Goal: Answer question/provide support: Share knowledge or assist other users

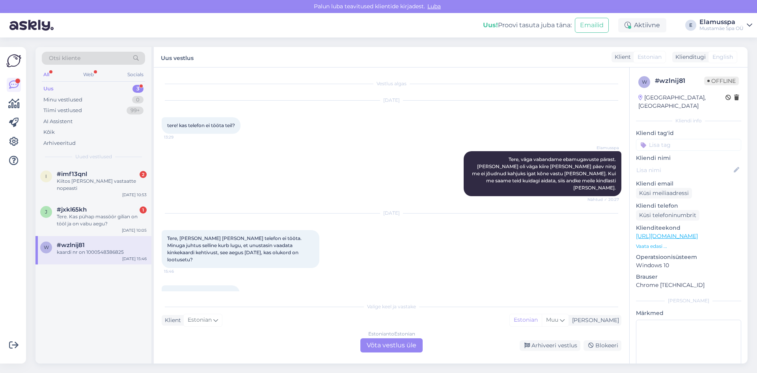
scroll to position [5, 0]
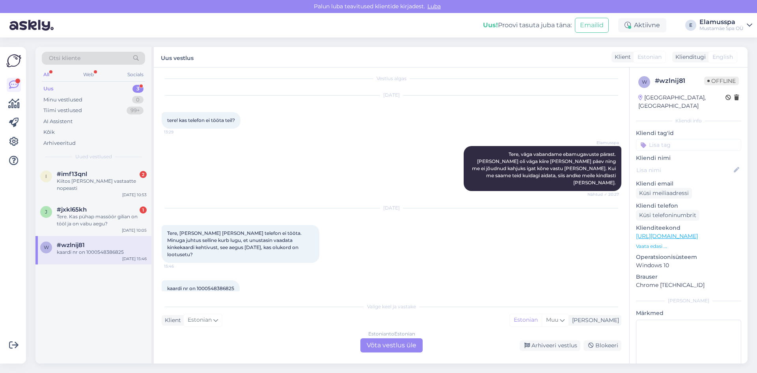
click at [373, 344] on div "Estonian to Estonian Võta vestlus üle" at bounding box center [391, 345] width 62 height 14
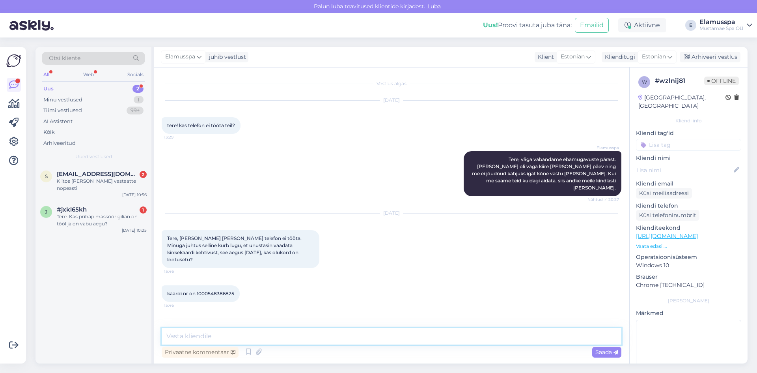
click at [227, 336] on textarea at bounding box center [392, 336] width 460 height 17
click at [287, 335] on textarea "Tere, kahjuks on teie kinkekaart tõesti aegunud ja sellega pole" at bounding box center [392, 336] width 460 height 17
click at [399, 337] on textarea "Tere, kahjuks on tõesti teie kinkekaart aegunud ja sellega pole" at bounding box center [392, 336] width 460 height 17
drag, startPoint x: 434, startPoint y: 334, endPoint x: 453, endPoint y: 334, distance: 18.5
click at [453, 334] on textarea "Tere, kahjuks on tõesti teie kinkekaart aegunud ja sellega pole enam midagi teh…" at bounding box center [392, 336] width 460 height 17
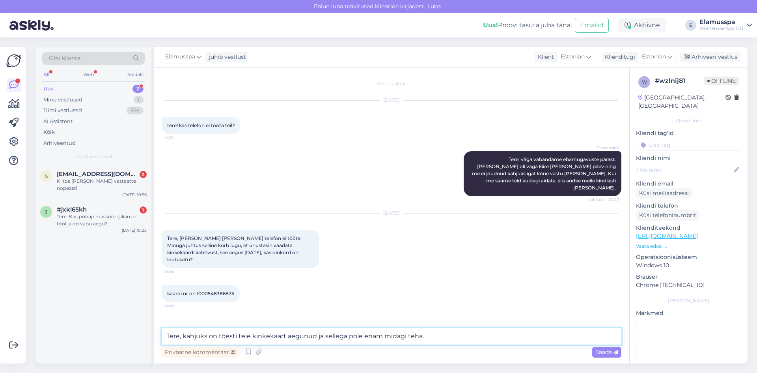
drag, startPoint x: 433, startPoint y: 340, endPoint x: 328, endPoint y: 340, distance: 105.3
click at [328, 340] on textarea "Tere, kahjuks on tõesti teie kinkekaart aegunud ja sellega pole enam midagi teh…" at bounding box center [392, 336] width 460 height 17
click at [375, 332] on textarea "Tere, kahjuks on tõesti teie kinkekaart aegunud [PERSON_NAME] pole võimlaik ena…" at bounding box center [392, 336] width 460 height 17
click at [457, 339] on textarea "Tere, kahjuks on tõesti teie kinkekaart aegunud [PERSON_NAME] pole võimalik ena…" at bounding box center [392, 336] width 460 height 17
type textarea "Tere, kahjuks on tõesti teie kinkekaart aegunud [PERSON_NAME] pole võimalik ena…"
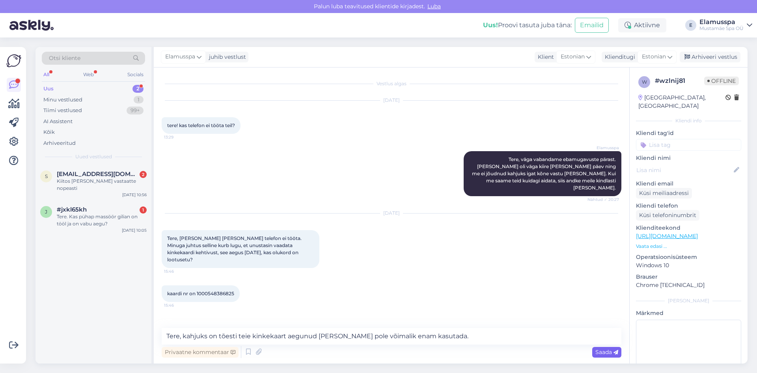
click at [615, 350] on icon at bounding box center [615, 352] width 5 height 5
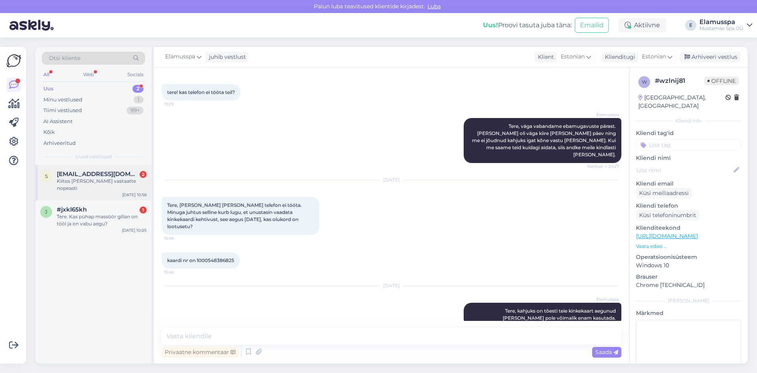
click at [119, 179] on div "Kiitos [PERSON_NAME] vastaatte nopeasti" at bounding box center [102, 184] width 90 height 14
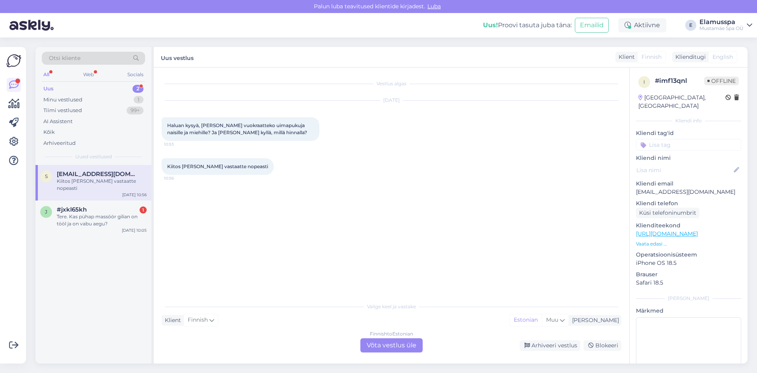
click at [377, 341] on div "Finnish to Estonian Võta vestlus üle" at bounding box center [391, 345] width 62 height 14
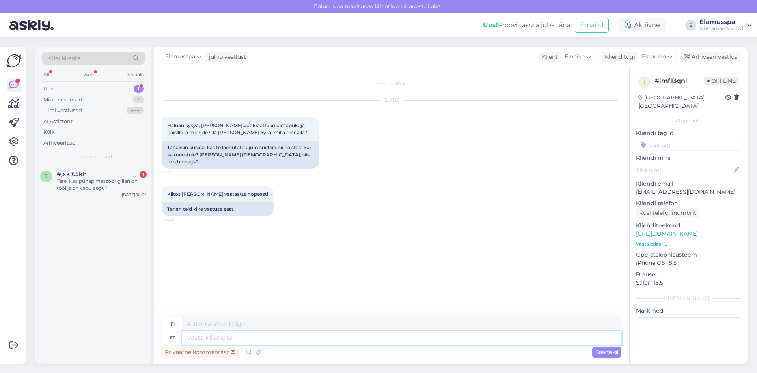
click at [236, 337] on textarea at bounding box center [401, 337] width 439 height 13
type textarea "Tere!"
type textarea "Hei!"
type textarea "Tere! Ujumisriided"
type textarea "Hei! Uima-asut"
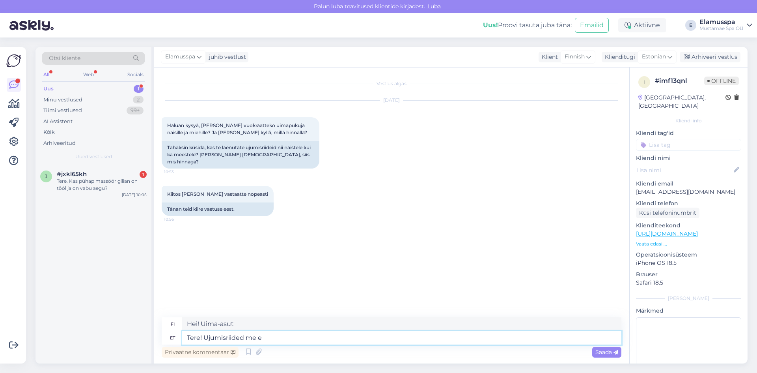
type textarea "Tere! Ujumisriided me ei"
type textarea "Hei! Uima-asut me"
type textarea "Tere! Ujumisriided me ei l"
type textarea "Hei! Emme myy uima-[PERSON_NAME]."
type textarea "Tere! Ujumisriided me ei lae"
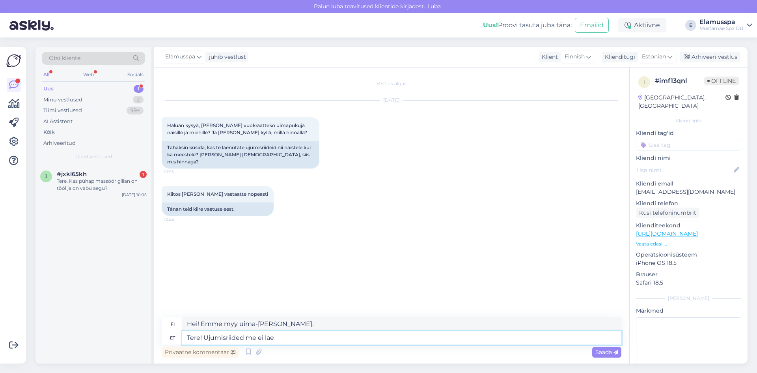
type textarea "Hei! Uima-asuista ei veloiteta."
type textarea "Tere! Ujumisriided me ei laenuta, a"
type textarea "Hei! Emme vuokraa uima-[PERSON_NAME]."
type textarea "Tere! Ujumisriided me ei laenuta, aga"
type textarea "Hei! Emme vuokraa uima-[PERSON_NAME], mutta"
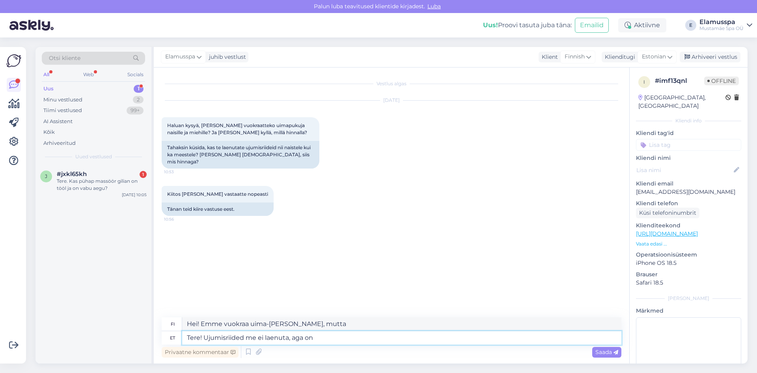
type textarea "Tere! Ujumisriided me ei laenuta, aga on v"
type textarea "Hei! Emme vuokraa uima-[PERSON_NAME], mutta niitä on saatavilla."
type textarea "Tere! Ujumisriided me ei laenuta, aga on võimlaik o"
type textarea "Hei! Emme vuokraa uima-[PERSON_NAME], mutta täällä on paikka, josta niitä voi v…"
type textarea "Tere! Ujumisriided me ei laenuta, aga on võimlaik osta"
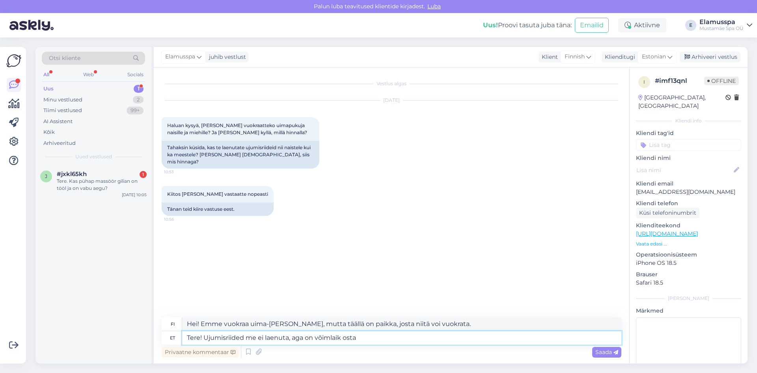
type textarea "Hei! Emme vuokraa uima-[PERSON_NAME], mutta [PERSON_NAME] ostaa ne."
type textarea "Tere! Ujumisriided me ei laenuta, aga on võ"
type textarea "Hei! Emme vuokraa uima-[PERSON_NAME], mutta täällä on paikka, josta niitä voi v…"
type textarea "Tere! Ujumisriided me ei laenuta, aga on"
type textarea "Hei! Emme vuokraa uima-[PERSON_NAME], mutta niitä on saatavilla."
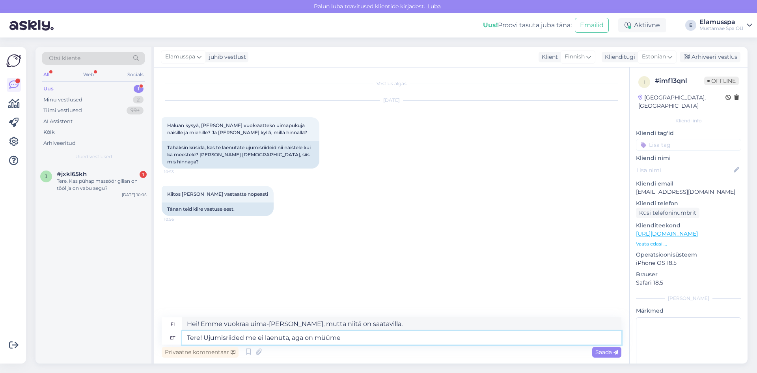
type textarea "Tere! Ujumisriided me ei laenuta, aga on müüme"
type textarea "Hei! Emme vuokraa uima-[PERSON_NAME], mutta myymme niitä."
type textarea "Tere! Ujumisriided me ei laenuta, aga on"
type textarea "Hei! Emme vuokraa uima-[PERSON_NAME], mutta niitä on saatavilla."
type textarea "Tere! Ujumisriided me ei laenuta, aga"
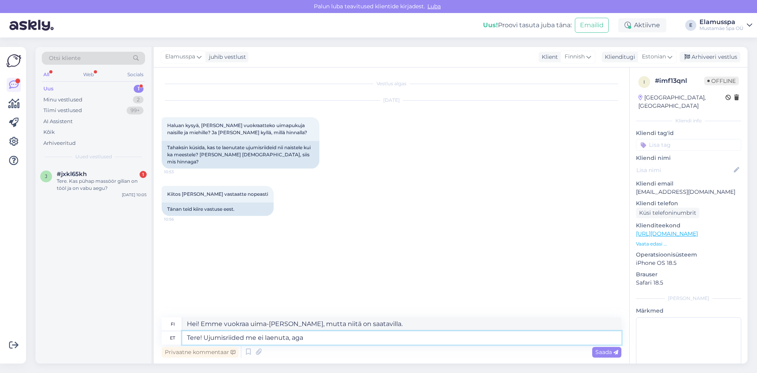
type textarea "Hei! Emme vuokraa uima-[PERSON_NAME], mutta"
type textarea "Tere! Ujumisriided me ei laenuta,"
type textarea "Hei! Emme vuokraa uima-[PERSON_NAME]."
type textarea "Tere! Ujumisriided me ei laenuta, kohapeal"
type textarea "Hei! Emme vuokraa uima-[PERSON_NAME], [PERSON_NAME] hankkia ne paikan päältä."
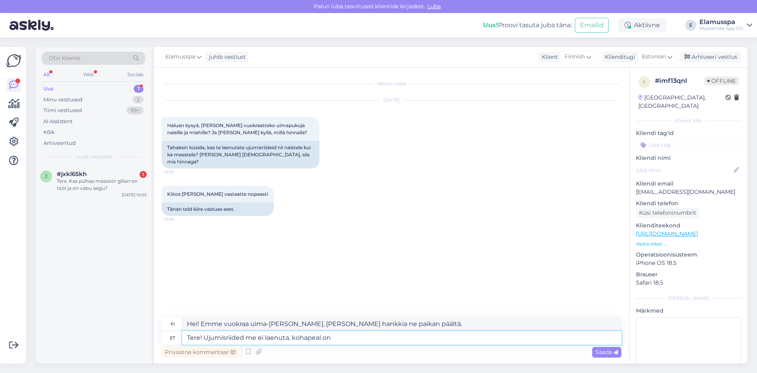
type textarea "Tere! Ujumisriided me ei laenuta, kohapeal on m"
type textarea "Hei! Emme vuokraa uima-[PERSON_NAME], vaan tarjoamme ne paikan päällä."
type textarea "Tere! Ujumisriided me ei laenuta, kohapeal on müügiks m"
type textarea "Hei! Emme vuokraa uima-[PERSON_NAME] myydään paikan päällä."
type textarea "Tere! Ujumisriided me ei laenuta, kohapeal on müügiks meestele s"
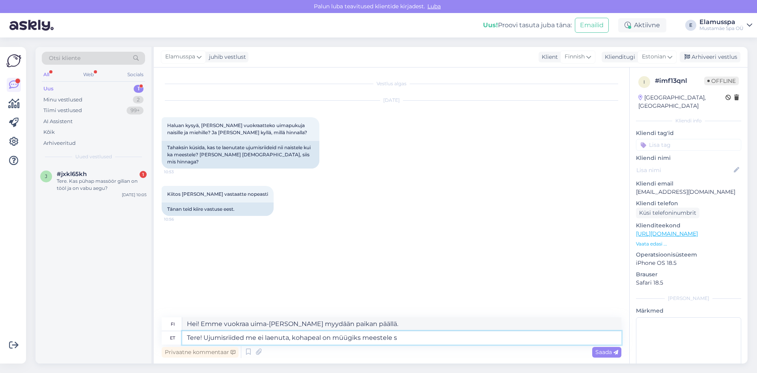
type textarea "Hei! Emme vuokraa uima-[PERSON_NAME], mutta myymme niitä miehille paikan päällä."
type textarea "Tere! Ujumisriided me ei laenuta, kohapeal on müügiks meestele shortsid k"
type textarea "Hei! Emme vuokraa uima-[PERSON_NAME], mutta myymme miesten shortseja paikan pää…"
type textarea "Tere! Ujumisriided me ei laenuta, kohapeal on müügiks meestele shortsid kui k"
type textarea "Hei! Emme vuokraa uima-[PERSON_NAME], mutta myymme paikan päällä miesten shorts…"
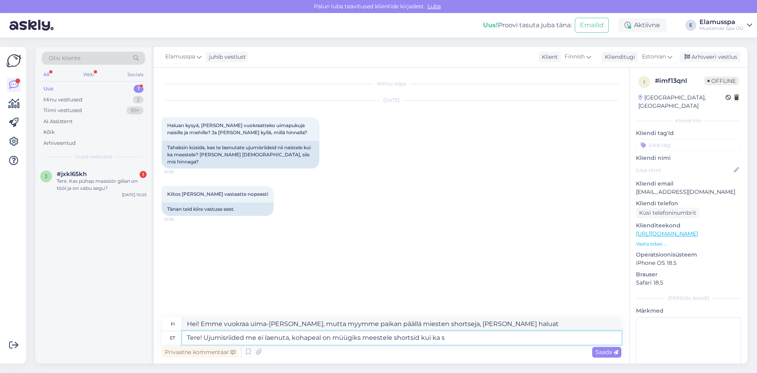
type textarea "Tere! Ujumisriided me ei laenuta, kohapeal on müügiks meestele shortsid kui ka …"
type textarea "Hei! Emme vuokraa uima-[PERSON_NAME], mutta myymme miesten shortseja ja"
type textarea "Tere! Ujumisriided me ei laenuta, kohapeal on müügiks meestele shortsid kui [PE…"
type textarea "Hei! Emme vuokraa uima-[PERSON_NAME], mutta myymme paikan päällä miesten shorts…"
type textarea "Tere! Ujumisriided me ei laenuta, kohapeal on müügiks meestele shortsid kui ka …"
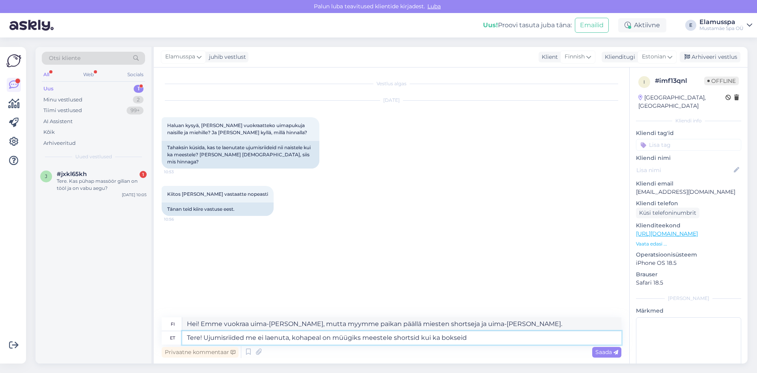
type textarea "Hei! Emme vuokraa uima-[PERSON_NAME], mutta myymme paikan päällä miesten shorts…"
type textarea "Tere! Ujumisriided me ei laenuta, kohapeal on müügiks meestele shortsid kui ka …"
type textarea "Hei! Emme vuokraa uima-[PERSON_NAME], mutta myymme paikan päällä miesten shorts…"
type textarea "Tere! Ujumisriided me ei laenuta, kohapeal on müügiks meestele shortsid kui ka …"
type textarea "Hei! Emme vuokraa uima-[PERSON_NAME], myymme miesten shortseja [PERSON_NAME] bo…"
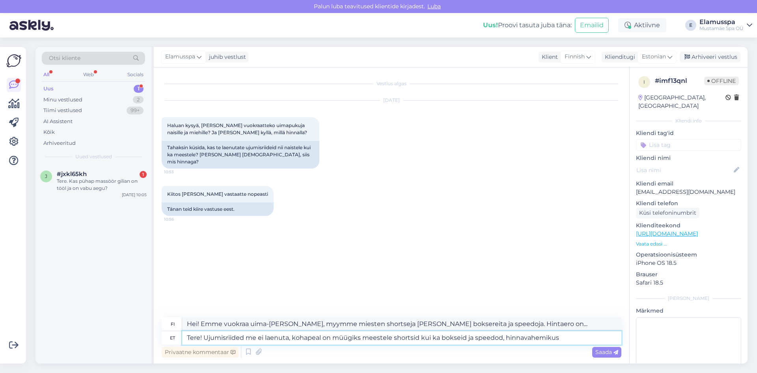
type textarea "Tere! Ujumisriided me ei laenuta, kohapeal on müügiks meestele shortsid kui ka …"
type textarea "Hei! Emme vuokraa uima-[PERSON_NAME], myymme miesten shortseja [PERSON_NAME] bo…"
type textarea "Tere! Ujumisriided me ei laenuta, kohapeal on müügiks meestele shortsid kui ka …"
type textarea "Hei! Emme vuokraa uima-[PERSON_NAME], myymme miesten shortseja [PERSON_NAME] bo…"
type textarea "Tere! Ujumisriided me ei laenuta, kohapeal on müügiks meestele shortsid kui ka …"
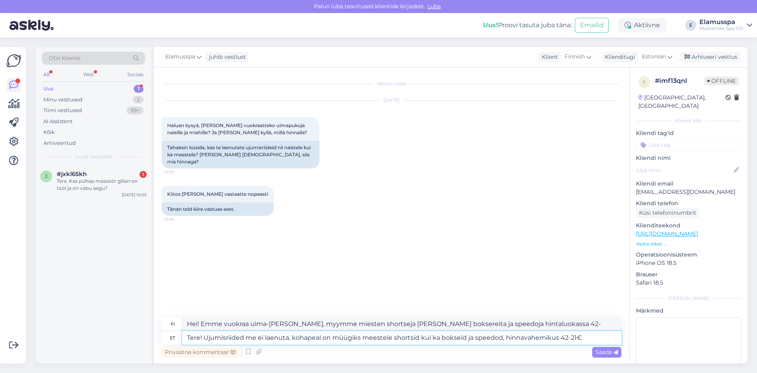
type textarea "Hei! Emme vuokraa uima-[PERSON_NAME], myymme miesten shortseja [PERSON_NAME] bo…"
type textarea "Tere! Ujumisriided me ei laenuta, kohapeal on müügiks meestele shortsid kui ka …"
type textarea "Hei! Emme vuokraa uima-[PERSON_NAME], mutta myymme paikan päällä miehille short…"
type textarea "Tere! Ujumisriided me ei laenuta, kohapeal on müügiks meestele shortsid kui ka …"
type textarea "Hei! Emme vuokraa uima-[PERSON_NAME], mutta myymme paikan päällä miesten shorts…"
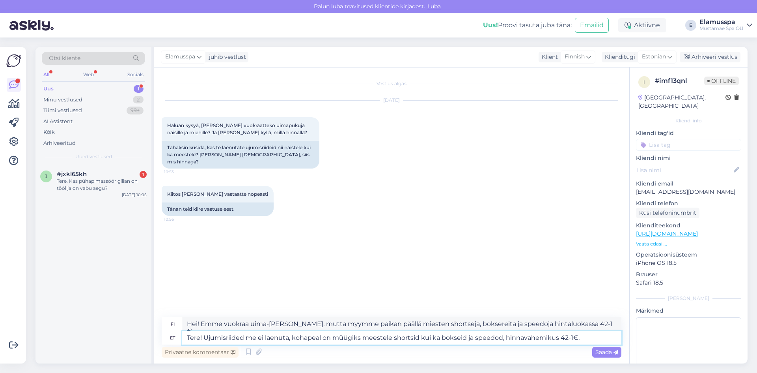
type textarea "Tere! Ujumisriided me ei laenuta, kohapeal on müügiks meestele shortsid kui ka …"
type textarea "Hei! Emme vuokraa uima-[PERSON_NAME], mutta myymme paikan päällä miehille short…"
click at [600, 336] on textarea "Tere! Ujumisriided me ei laenuta, kohapeal on müügiks meestele shortsid kui ka …" at bounding box center [401, 337] width 439 height 13
click at [453, 338] on textarea "Tere! Ujumisriided me ei laenuta, kohapeal on müügiks meestele shortsid kui ka …" at bounding box center [401, 337] width 439 height 13
type textarea "Tere! Ujumisriided me ei laenuta, kohapeal on müügiks meestele shortsid kui ka …"
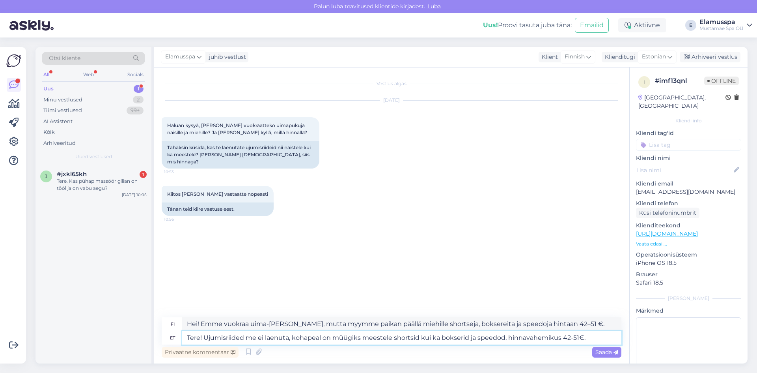
type textarea "Hei! Emme vuokraa uima-[PERSON_NAME], mutta myymme paikan päällä miesten shorts…"
click at [296, 337] on textarea "Tere! Ujumisriided me ei laenuta, kohapeal on müügiks meestele shortsid kui ka …" at bounding box center [401, 337] width 439 height 13
type textarea "Tere! Ujumisriided me ei laenuta,ohapeal on müügiks meestele shortsid kui ka bo…"
type textarea "Hei! Emme vuokraa uima-[PERSON_NAME], mutta meillä on myynnissä miesten shortse…"
type textarea "Tere! Ujumisriided me ei laenutaohapeal on müügiks meestele shortsid kui ka bok…"
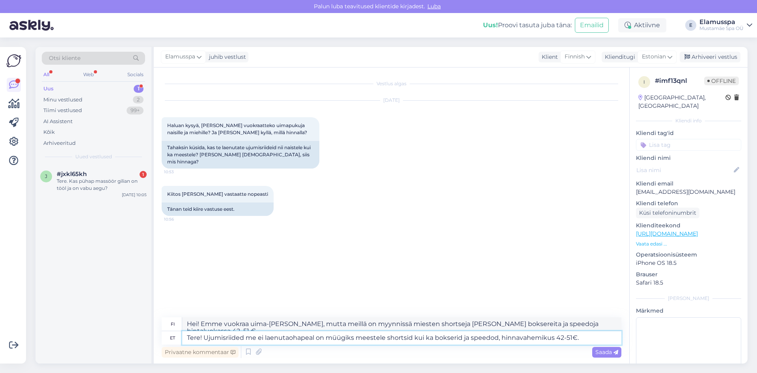
type textarea "Hei! Emme lainaa uima-[PERSON_NAME]. Meillä on myynnissä miesten shortseja [PER…"
type textarea "Tere! Ujumisriided me ei laenuta. ohapeal on müügiks meestele shortsid kui ka b…"
type textarea "Hei! Emme laenuta.ohapeal uima-[PERSON_NAME]. Meillä on myynnissä miesten short…"
type textarea "Tere! Ujumisriided me ei laenuta. Kohapeal on müügiks meestele shortsid kui ka …"
type textarea "Hei! Emme vuokraa uima-[PERSON_NAME]. Myymme miesten shortseja [PERSON_NAME] bo…"
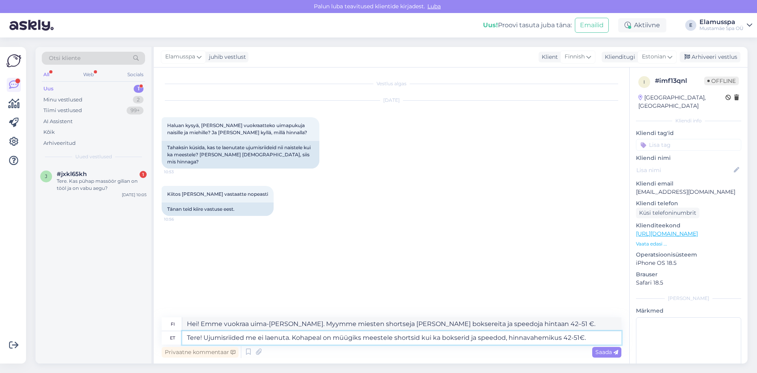
click at [588, 336] on textarea "Tere! Ujumisriided me ei laenuta. Kohapeal on müügiks meestele shortsid kui ka …" at bounding box center [401, 337] width 439 height 13
type textarea "Tere! Ujumisriided me ei laenuta. Kohapeal on müügiks meestele shortsid kui ka …"
type textarea "Hei! Emme vuokraa uima-[PERSON_NAME]. Myymme miesten shortseja [PERSON_NAME] bo…"
type textarea "Tere! Ujumisriided me ei laenuta. Kohapeal on müügiks meestele shortsid kui ka …"
type textarea "Hei! Emme vuokraa uima-[PERSON_NAME]. Meillä on myynnissä miesten shortseja [PE…"
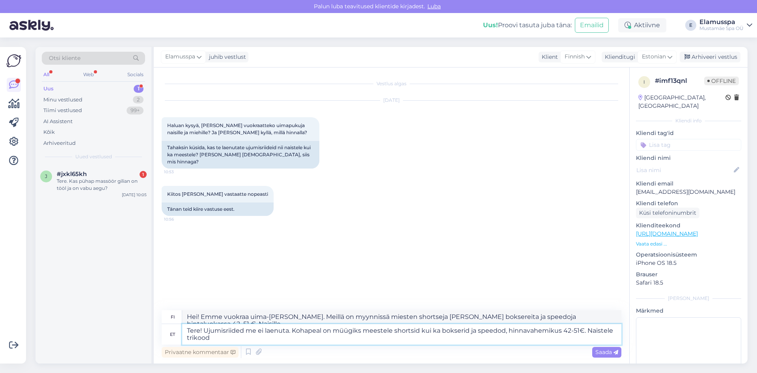
type textarea "Tere! Ujumisriided me ei laenuta. Kohapeal on müügiks meestele shortsid kui ka …"
type textarea "Hei! Emme vuokraa uima-[PERSON_NAME]. Myymme miesten shortseja [PERSON_NAME] bo…"
type textarea "Tere! Ujumisriided me ei laenuta. Kohapeal on müügiks meestele shortsid kui ka …"
type textarea "Hei! Emme vuokraa uima-[PERSON_NAME]. Myymme miesten shortseja [PERSON_NAME] bo…"
type textarea "Tere! Ujumisriided me ei laenuta. Kohapeal on müügiks meestele shortsid kui ka …"
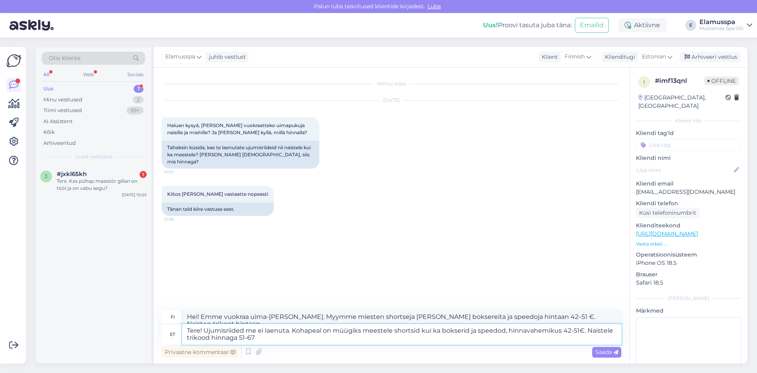
type textarea "Hei! Emme vuokraa uima-[PERSON_NAME]. Myymme miesten shortseja [PERSON_NAME] bo…"
type textarea "Tere! Ujumisriided me ei laenuta. Kohapeal on müügiks meestele shortsid kui ka …"
type textarea "Hei! Emme vuokraa uima-[PERSON_NAME]. Myymme miesten shortseja, boksereita ja s…"
type textarea "Tere! Ujumisriided me ei laenuta. Kohapeal on müügiks meestele shortsid kui ka …"
type textarea "Hei! Emme vuokraa uima-[PERSON_NAME]. Myymme miesten shortseja, boksereita ja s…"
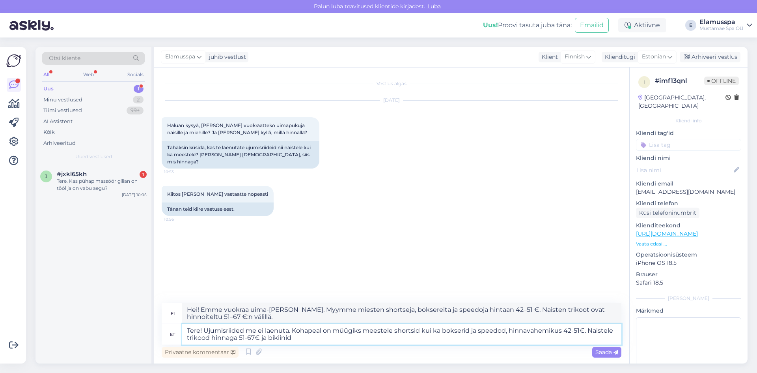
type textarea "Tere! Ujumisriided me ei laenuta. Kohapeal on müügiks meestele shortsid kui ka …"
type textarea "Hei! Emme vuokraa uima-[PERSON_NAME]. Myymme miesten shortseja, boksereita ja s…"
type textarea "Tere! Ujumisriided me ei laenuta. Kohapeal on müügiks meestele shortsid kui ka …"
type textarea "Hei! Emme vuokraa uima-[PERSON_NAME]. Myymme miesten shortseja [PERSON_NAME] bo…"
type textarea "Tere! Ujumisriided me ei laenuta. Kohapeal on müügiks meestele shortsid kui ka …"
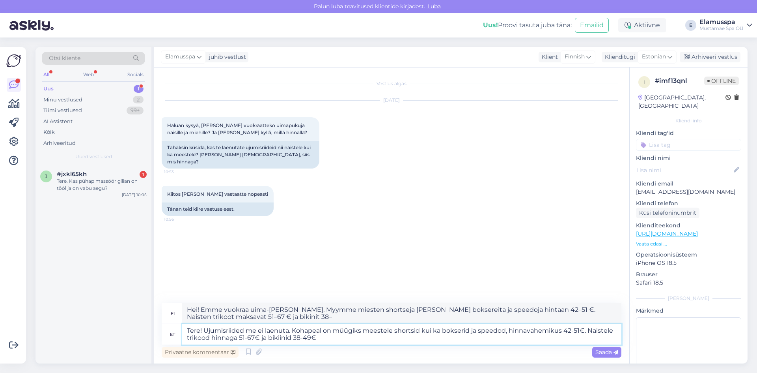
type textarea "Hei! Emme vuokraa uima-[PERSON_NAME]. Myymme miesten shortseja, boksereita ja s…"
type textarea "Tere! Ujumisriided me ei laenuta. Kohapeal on müügiks meestele shortsid kui ka …"
type textarea "Hei! Emme vuokraa uima-[PERSON_NAME]. Myymme miesten shortseja, boksereita ja s…"
type textarea "Tere! Ujumisriided me ei laenuta. Kohapeal on müügiks meestele shortsid kui ka …"
type textarea "Hei! Emme vuokraa uima-[PERSON_NAME]. Myymme miehille shortseja [PERSON_NAME] b…"
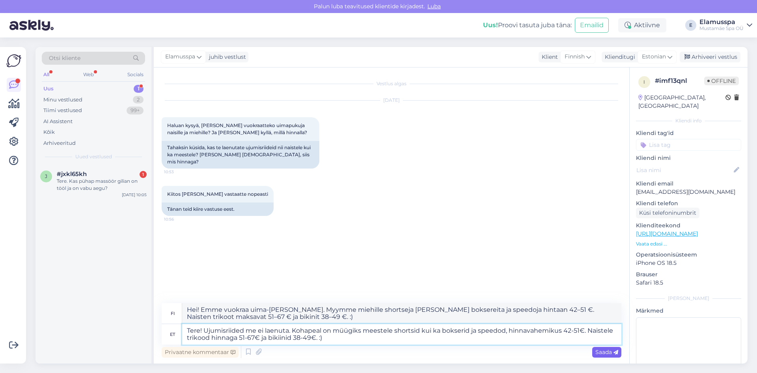
type textarea "Tere! Ujumisriided me ei laenuta. Kohapeal on müügiks meestele shortsid kui ka …"
click at [595, 353] on span "Saada" at bounding box center [606, 351] width 23 height 7
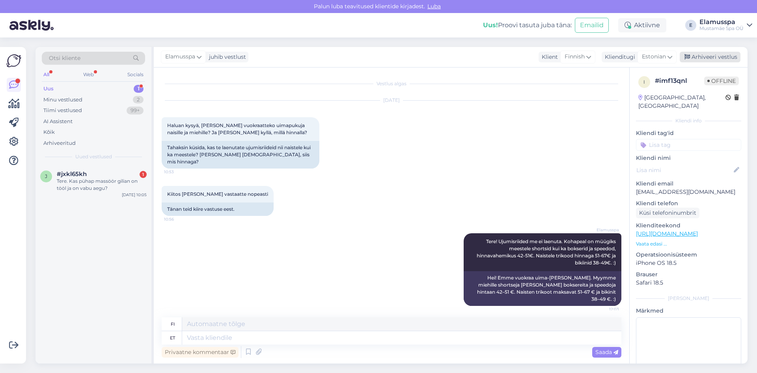
click at [714, 55] on div "Arhiveeri vestlus" at bounding box center [710, 57] width 61 height 11
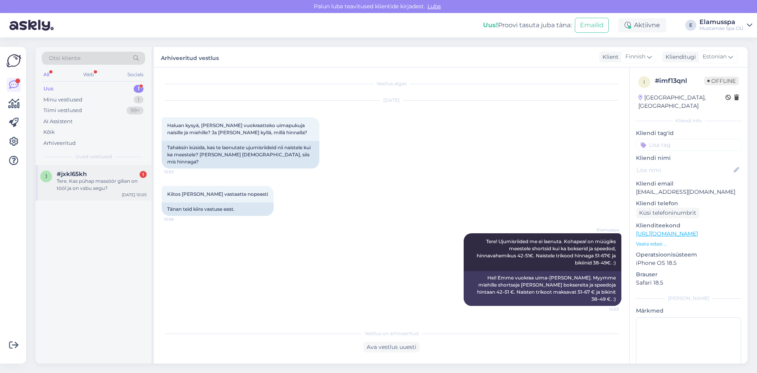
click at [113, 181] on div "Tere. Kas pühap massöör gilian on tööl ja on vabu aegu?" at bounding box center [102, 184] width 90 height 14
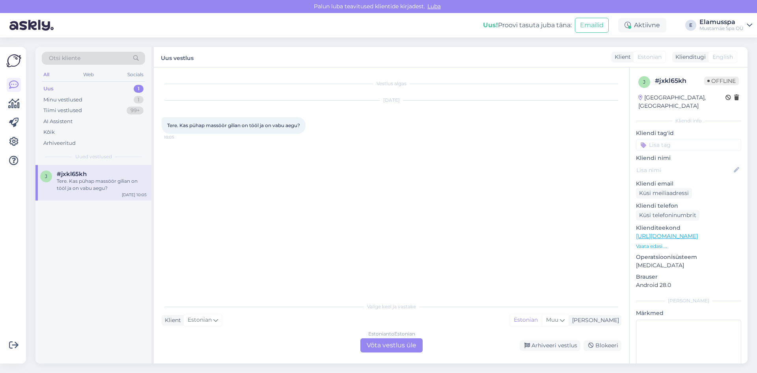
click at [444, 267] on div "Vestlus algas [DATE] Tere. Kas pühap massöör gilian on tööl ja on vabu aegu? 10…" at bounding box center [395, 183] width 467 height 216
click at [402, 345] on div "Estonian to Estonian Võta vestlus üle" at bounding box center [391, 345] width 62 height 14
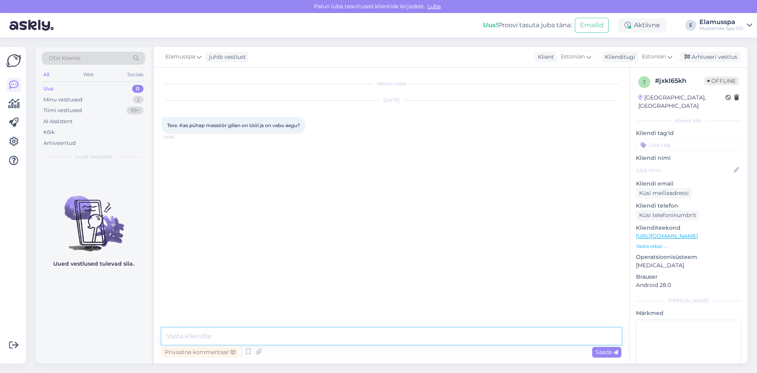
click at [312, 336] on textarea at bounding box center [392, 336] width 460 height 17
click at [312, 336] on textarea "Tere!" at bounding box center [392, 336] width 460 height 17
click at [270, 336] on textarea "Tere! Pühapäeval [DATE][PERSON_NAME] massöör [PERSON_NAME]. Ta on tagasi tööl a…" at bounding box center [392, 336] width 460 height 17
click at [486, 334] on textarea "Tere! Pühapäeval [DATE][PERSON_NAME] massöör [PERSON_NAME]. Ta on tagasi tööl a…" at bounding box center [392, 336] width 460 height 17
type textarea "Tere! Pühapäeval [DATE][PERSON_NAME] massöör [PERSON_NAME]. Ta on tagasi tööl a…"
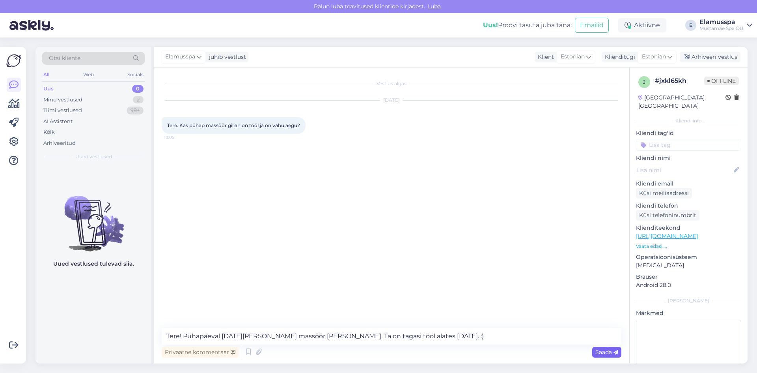
click at [615, 355] on span "Saada" at bounding box center [606, 351] width 23 height 7
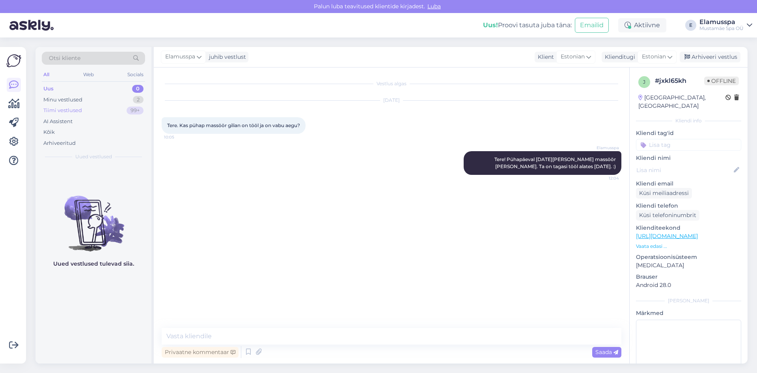
drag, startPoint x: 119, startPoint y: 97, endPoint x: 108, endPoint y: 111, distance: 18.3
click at [119, 97] on div "Minu vestlused 2" at bounding box center [93, 99] width 103 height 11
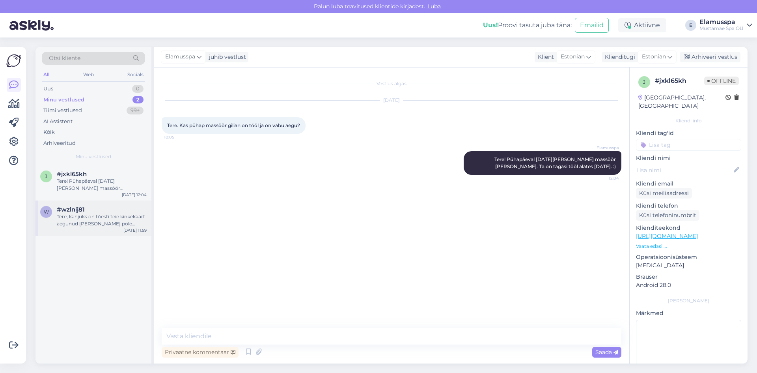
click at [133, 220] on div "Tere, kahjuks on tõesti teie kinkekaart aegunud [PERSON_NAME] pole võimalik ena…" at bounding box center [102, 220] width 90 height 14
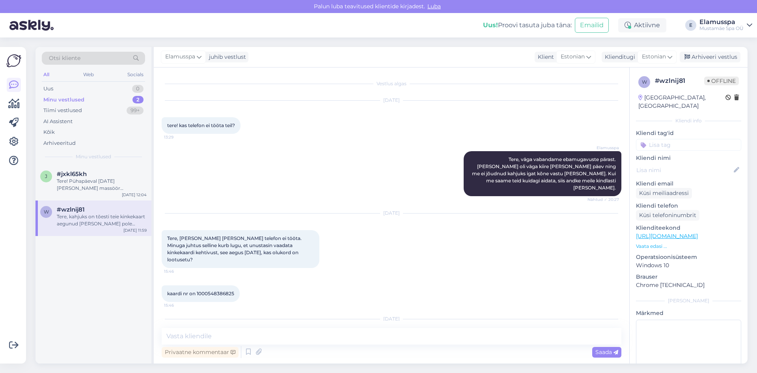
scroll to position [33, 0]
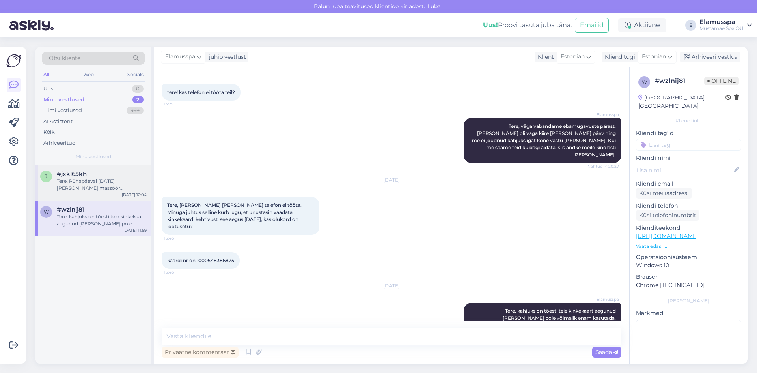
click at [121, 183] on div "Tere! Pühapäeval [DATE][PERSON_NAME] massöör [PERSON_NAME]. Ta on tagasi tööl a…" at bounding box center [102, 184] width 90 height 14
